Goal: Register for event/course

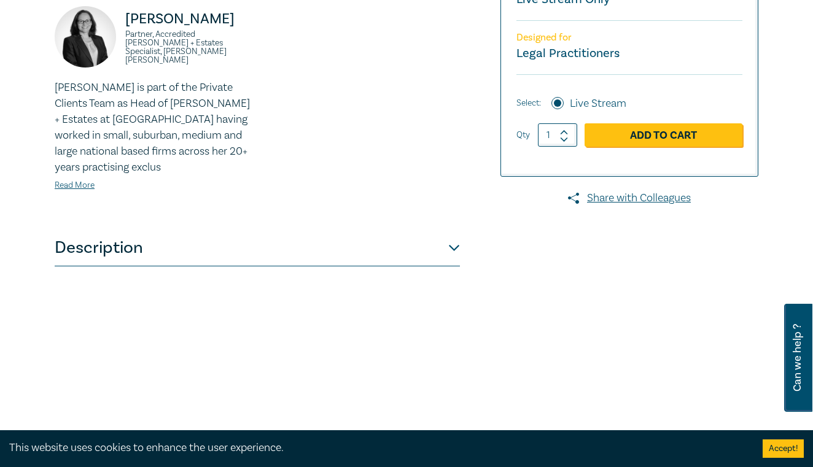
scroll to position [371, 0]
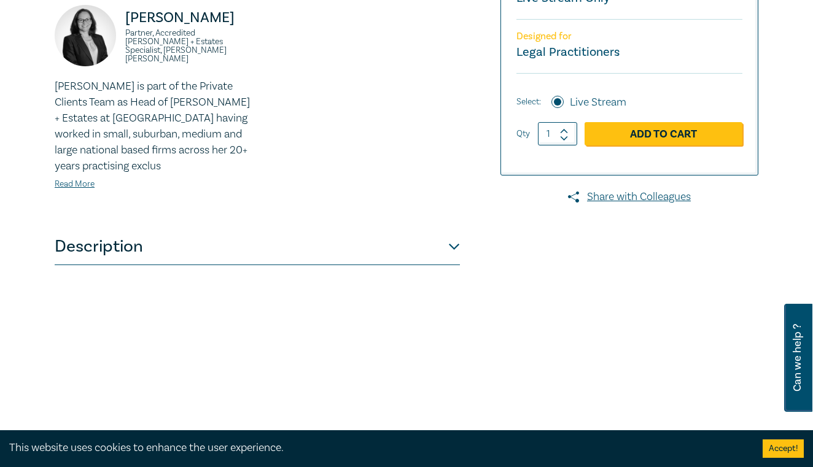
click at [455, 241] on button "Description" at bounding box center [257, 246] width 405 height 37
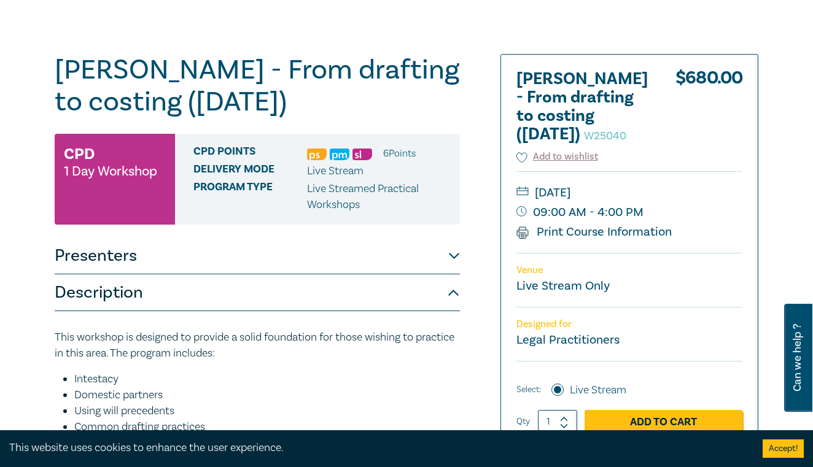
scroll to position [83, 0]
click at [452, 292] on button "Description" at bounding box center [257, 292] width 405 height 37
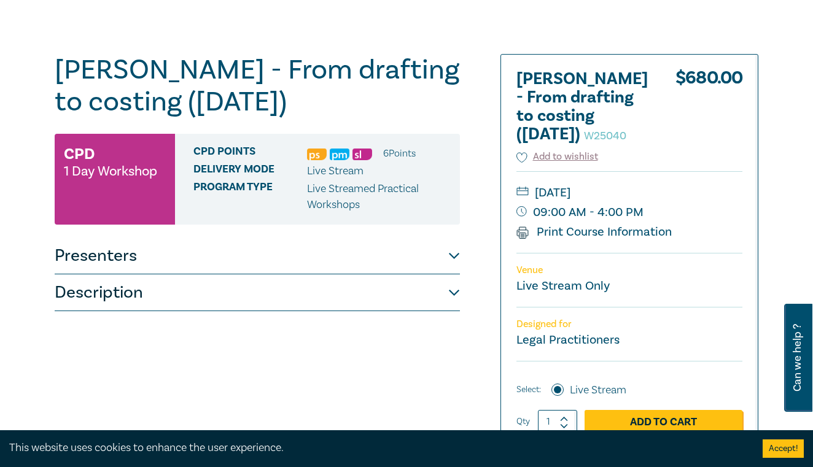
click at [452, 254] on button "Presenters" at bounding box center [257, 256] width 405 height 37
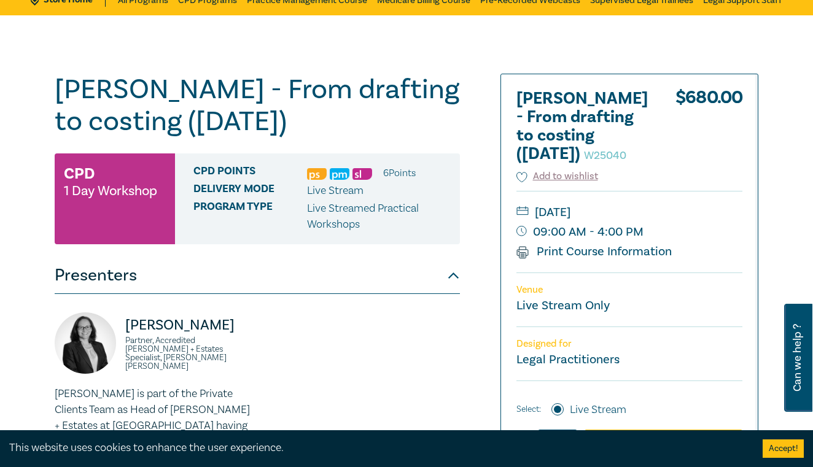
scroll to position [64, 0]
click at [567, 252] on link "Print Course Information" at bounding box center [593, 252] width 155 height 16
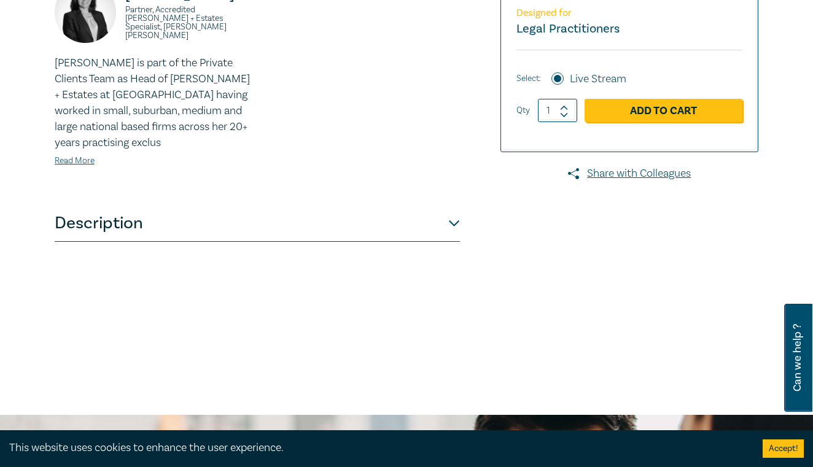
scroll to position [380, 0]
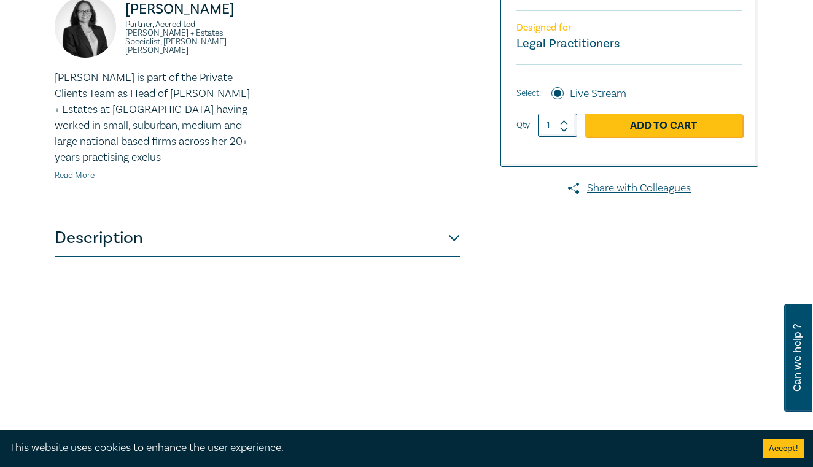
click at [452, 235] on button "Description" at bounding box center [257, 238] width 405 height 37
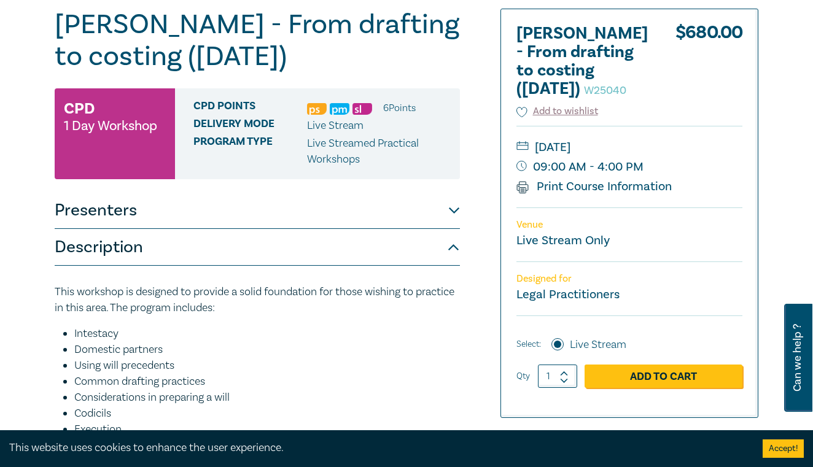
scroll to position [143, 0]
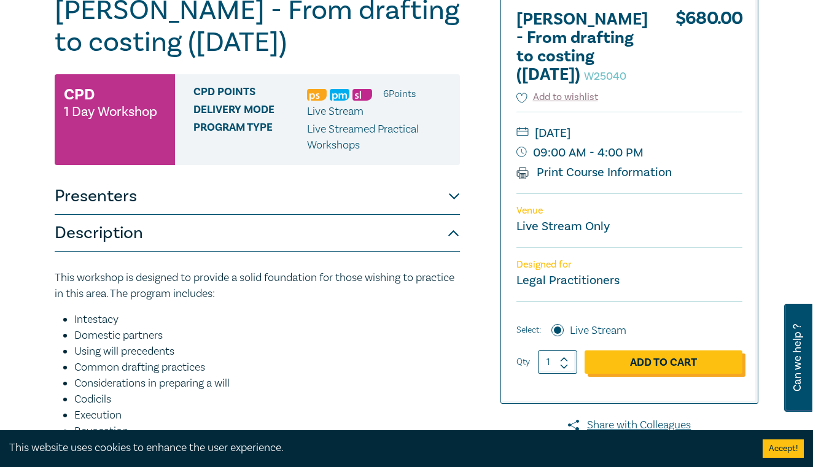
click at [661, 358] on link "Add to Cart" at bounding box center [663, 361] width 158 height 23
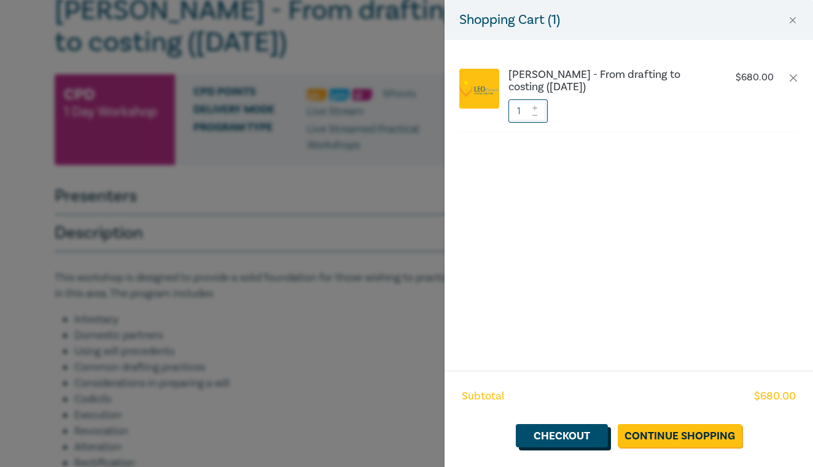
click at [567, 433] on link "Checkout" at bounding box center [562, 435] width 92 height 23
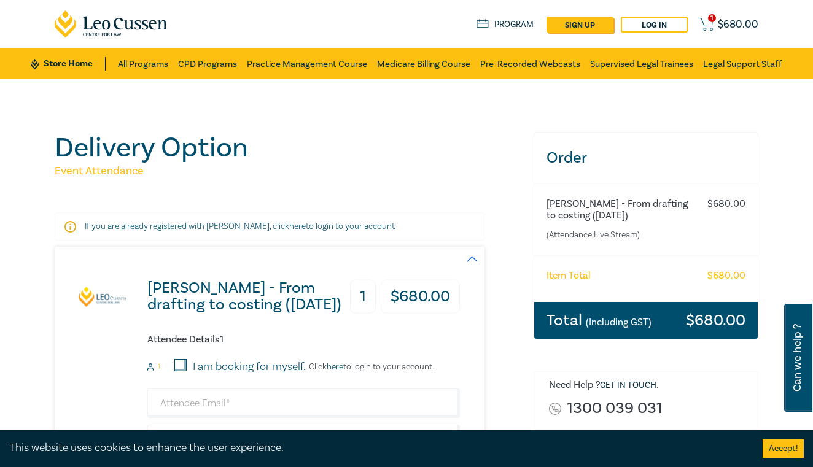
click at [182, 363] on input "I am booking for myself." at bounding box center [180, 365] width 12 height 12
checkbox input "true"
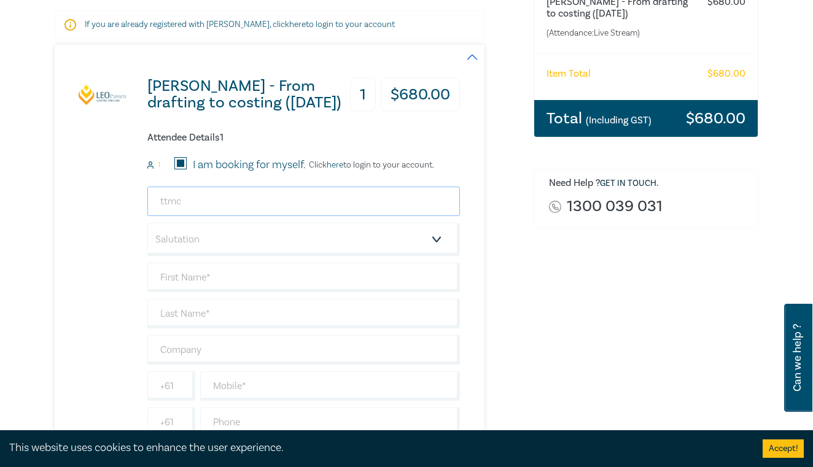
scroll to position [202, 0]
type input "ttmcdonald@icloud.com"
click at [90, 265] on div "Wills - From drafting to costing (August 2025) 1 $ 680.00 Attendee Details 1 1 …" at bounding box center [257, 255] width 405 height 420
select select "Ms."
type input "[PERSON_NAME]"
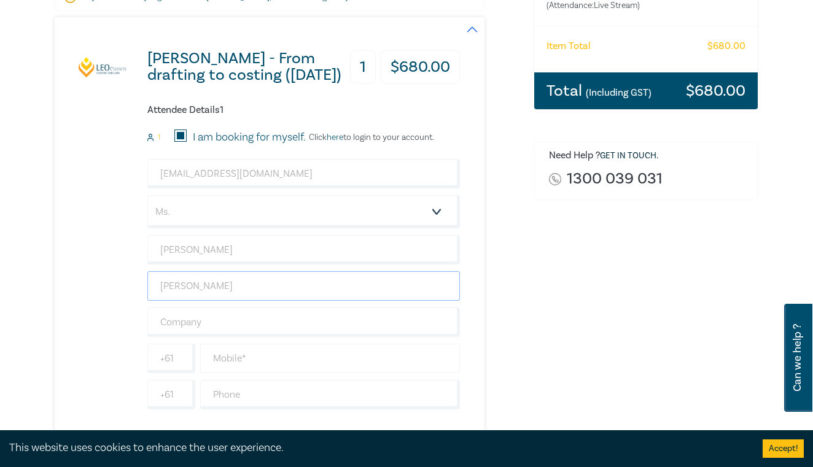
scroll to position [238, 0]
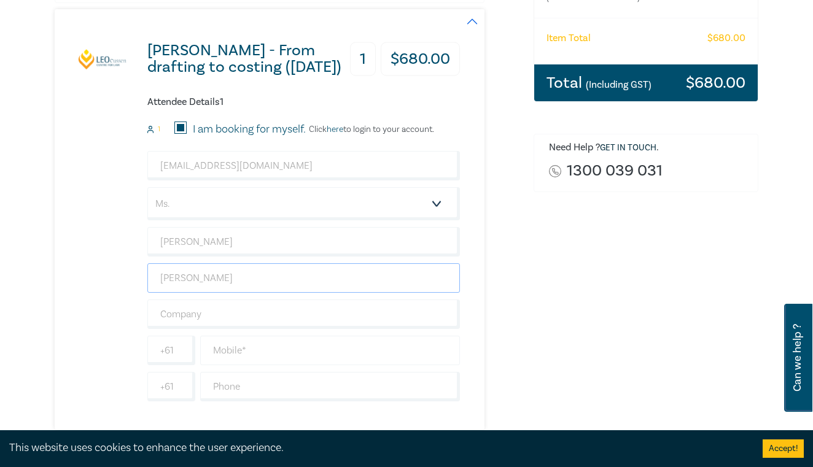
type input "[PERSON_NAME]"
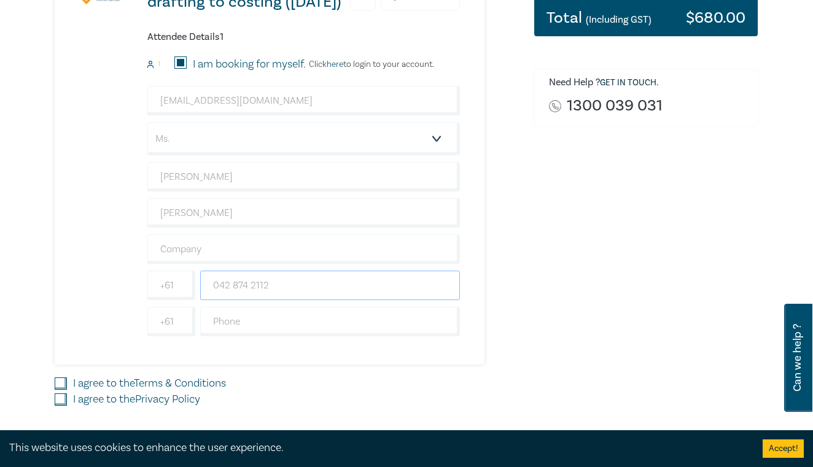
scroll to position [308, 0]
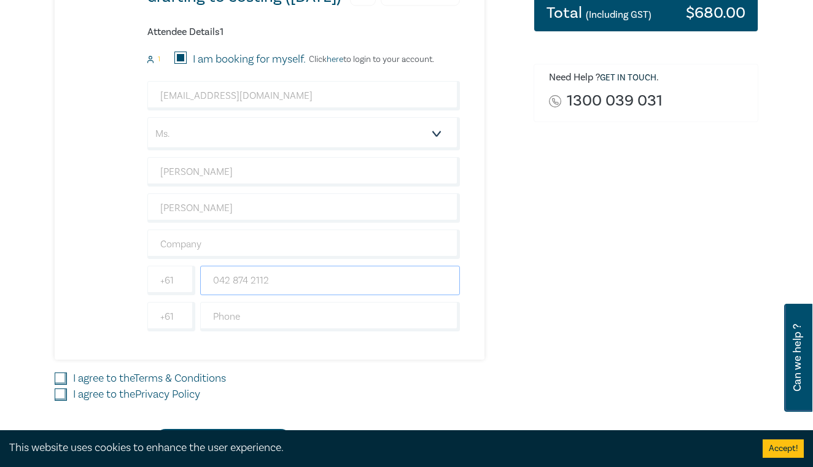
type input "042 874 2112"
click at [62, 375] on input "I agree to the Terms & Conditions" at bounding box center [61, 379] width 12 height 12
checkbox input "true"
click at [61, 395] on input "I agree to the Privacy Policy" at bounding box center [61, 395] width 12 height 12
checkbox input "true"
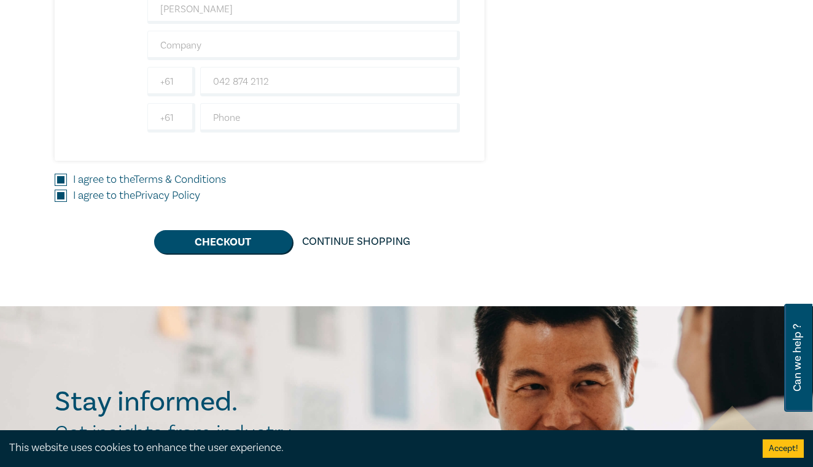
scroll to position [509, 0]
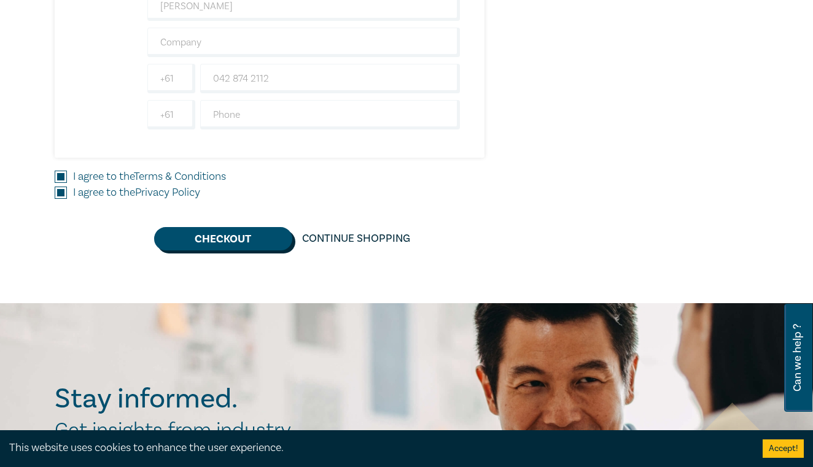
click at [231, 233] on button "Checkout" at bounding box center [223, 238] width 138 height 23
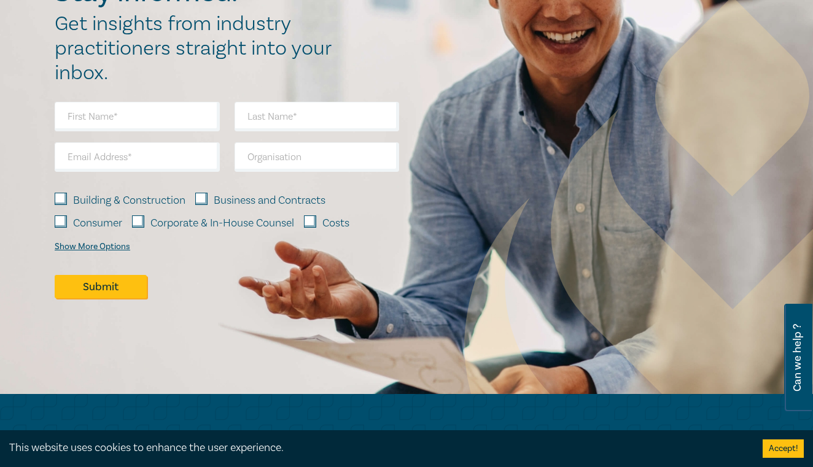
scroll to position [0, 0]
